Goal: Check status

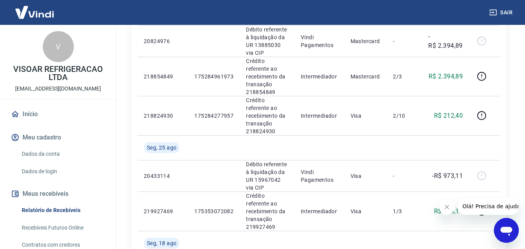
scroll to position [311, 0]
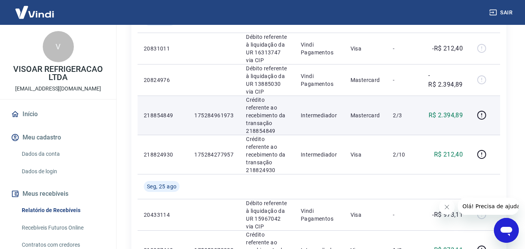
click at [245, 130] on td "Crédito referente ao recebimento da transação 218854849" at bounding box center [267, 115] width 55 height 39
drag, startPoint x: 247, startPoint y: 130, endPoint x: 276, endPoint y: 131, distance: 28.3
click at [276, 131] on p "Crédito referente ao recebimento da transação 218854849" at bounding box center [267, 115] width 42 height 39
copy p "218854849"
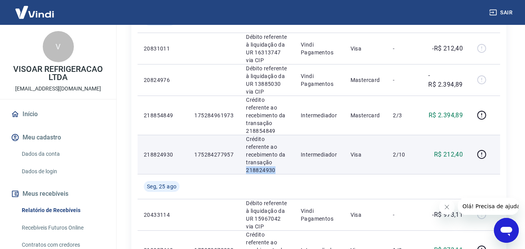
drag, startPoint x: 246, startPoint y: 170, endPoint x: 276, endPoint y: 170, distance: 29.9
click at [276, 170] on p "Crédito referente ao recebimento da transação 218824930" at bounding box center [267, 154] width 42 height 39
copy p "218824930"
